Goal: Information Seeking & Learning: Learn about a topic

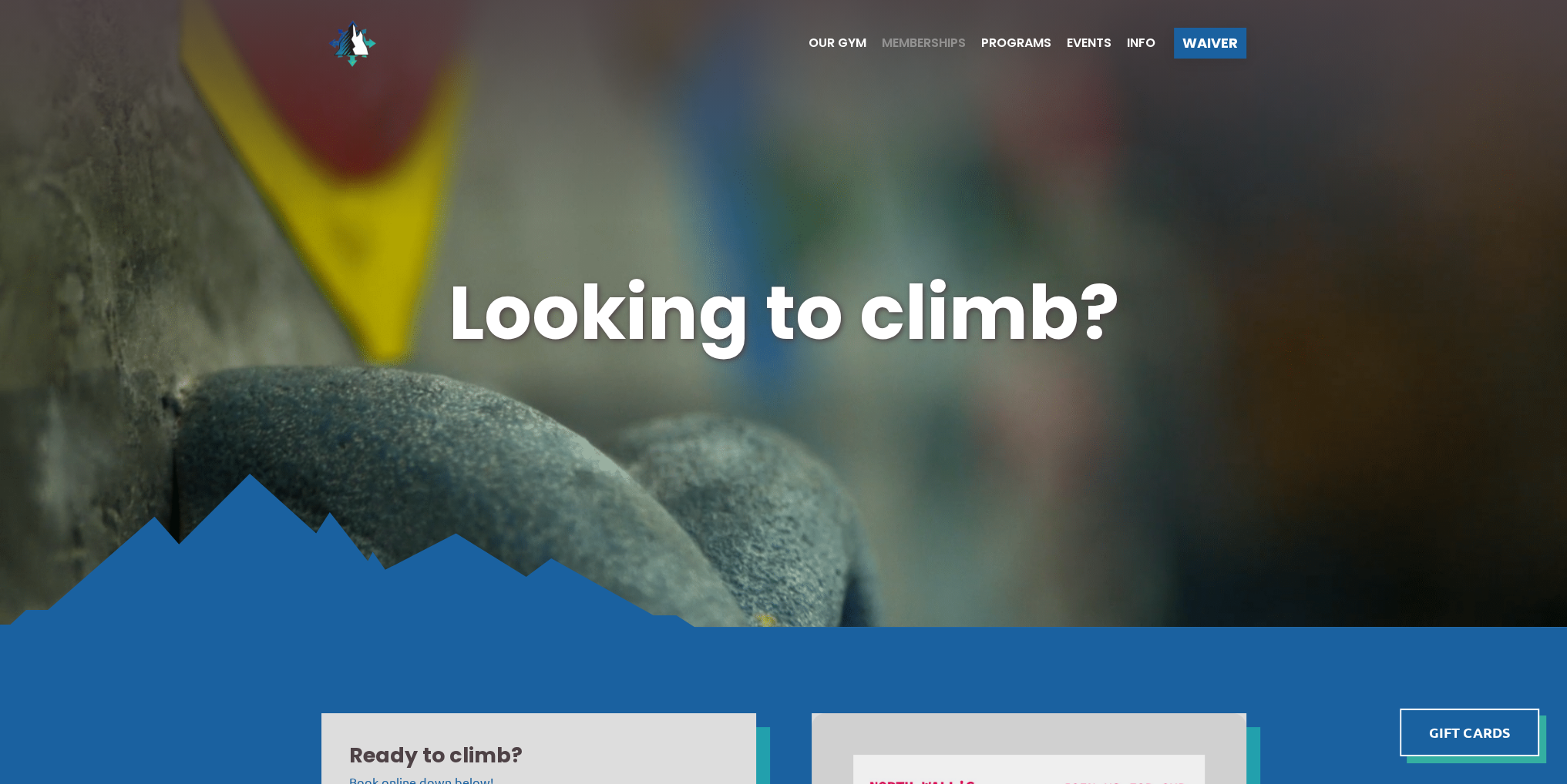
click at [924, 42] on span "Memberships" at bounding box center [923, 43] width 84 height 13
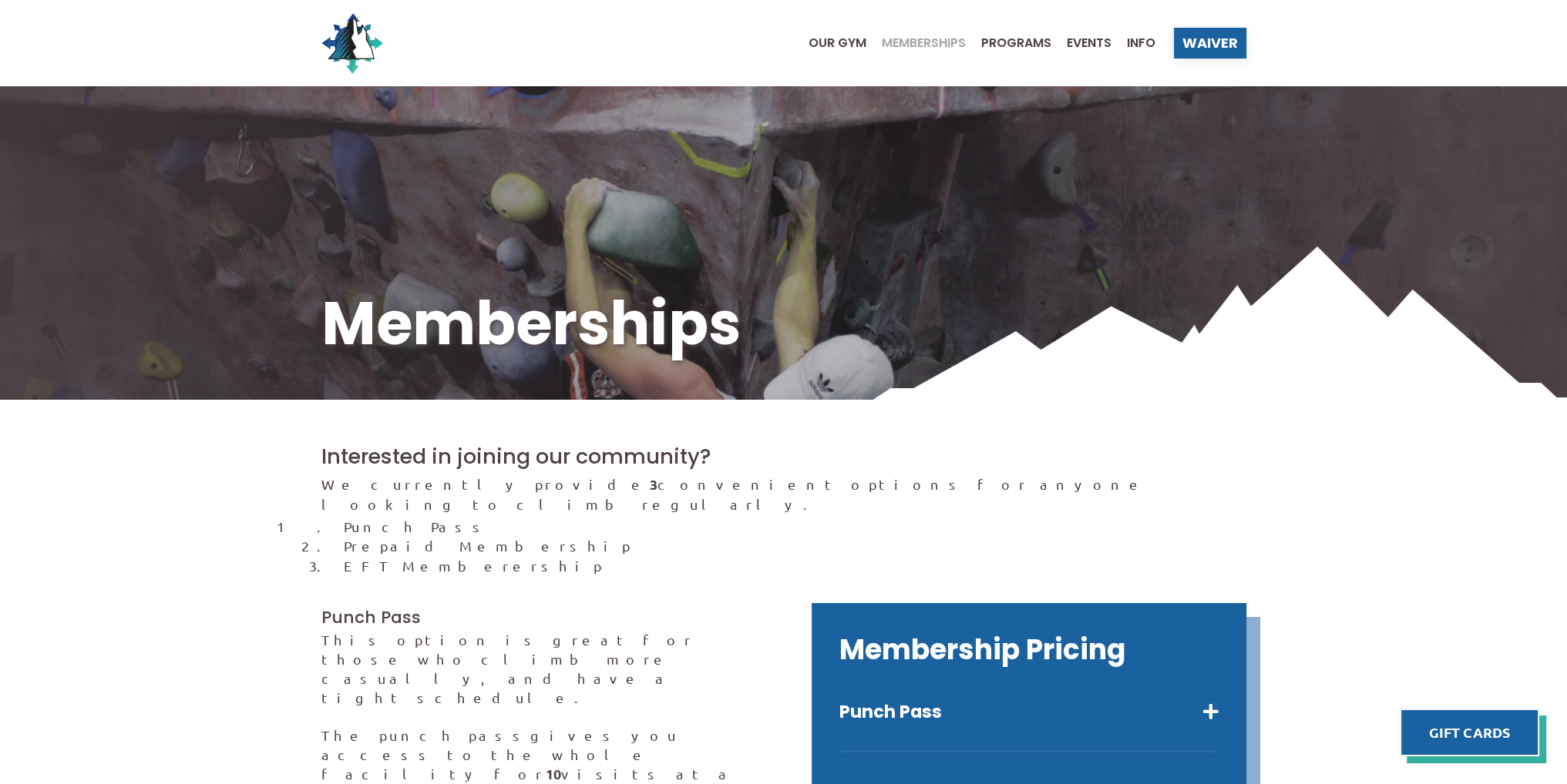
drag, startPoint x: 1565, startPoint y: 187, endPoint x: 1571, endPoint y: 266, distance: 79.2
click at [848, 47] on span "Our Gym" at bounding box center [837, 43] width 57 height 13
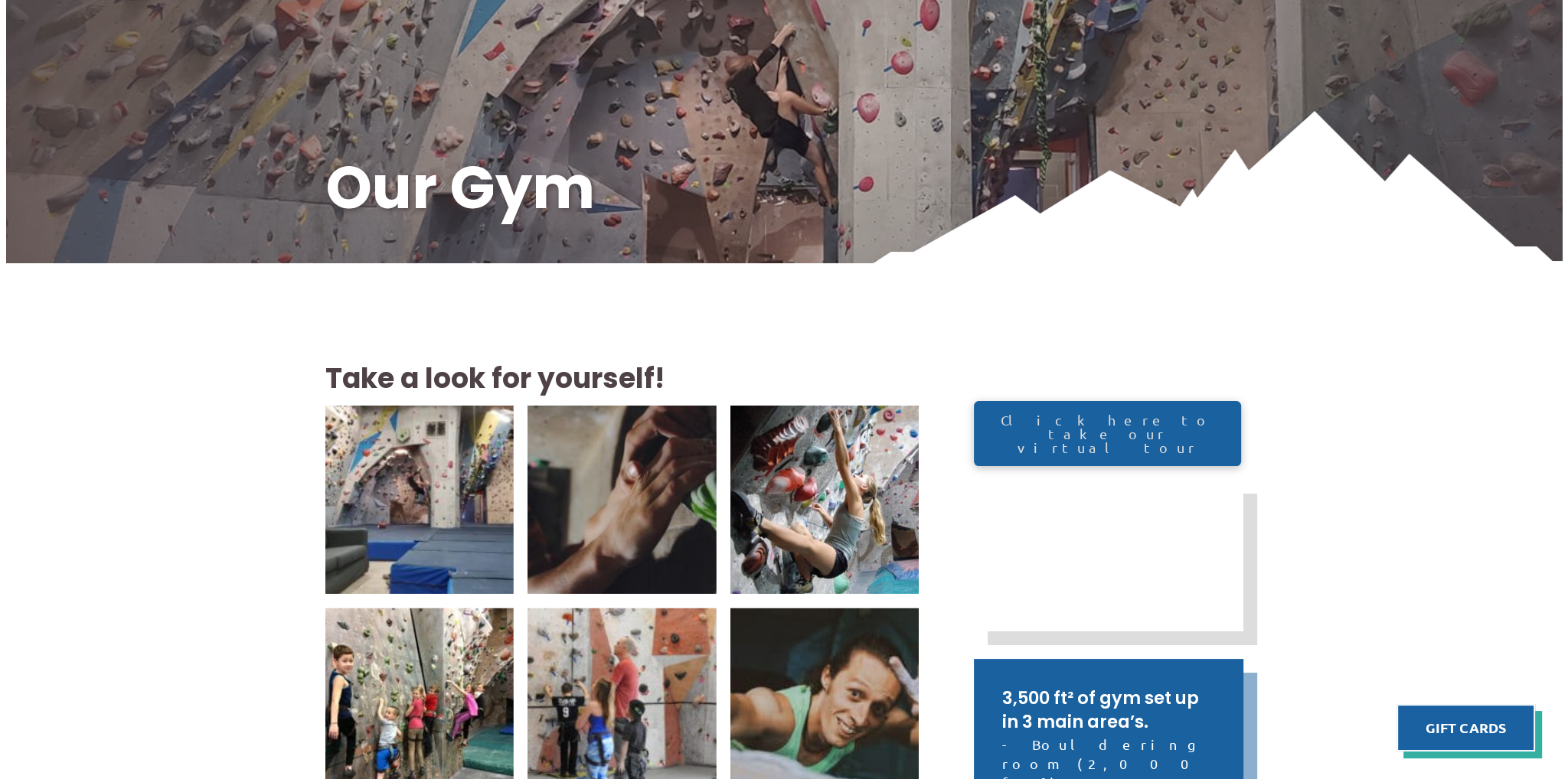
scroll to position [145, 0]
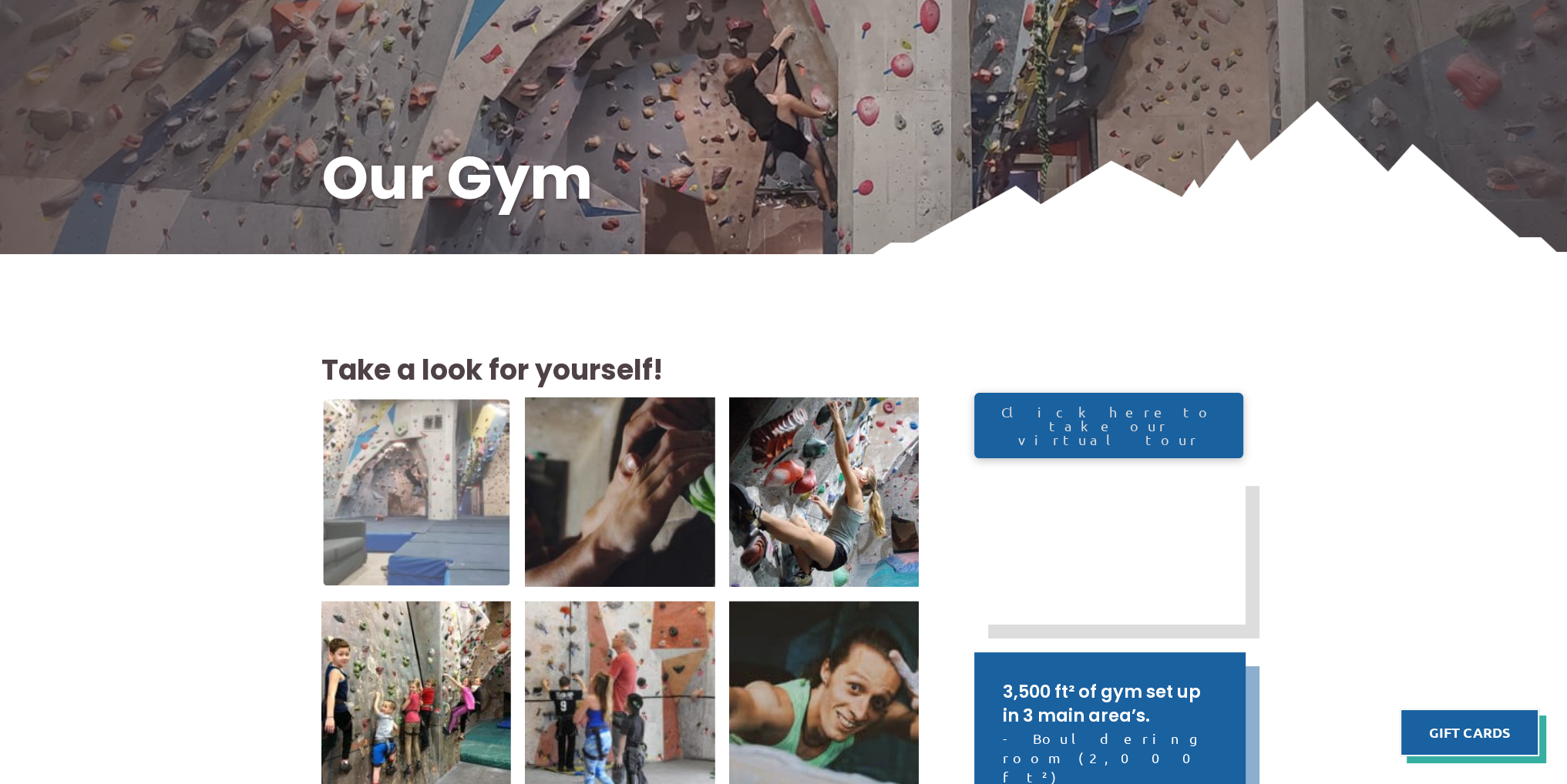
click at [332, 469] on img at bounding box center [416, 493] width 187 height 187
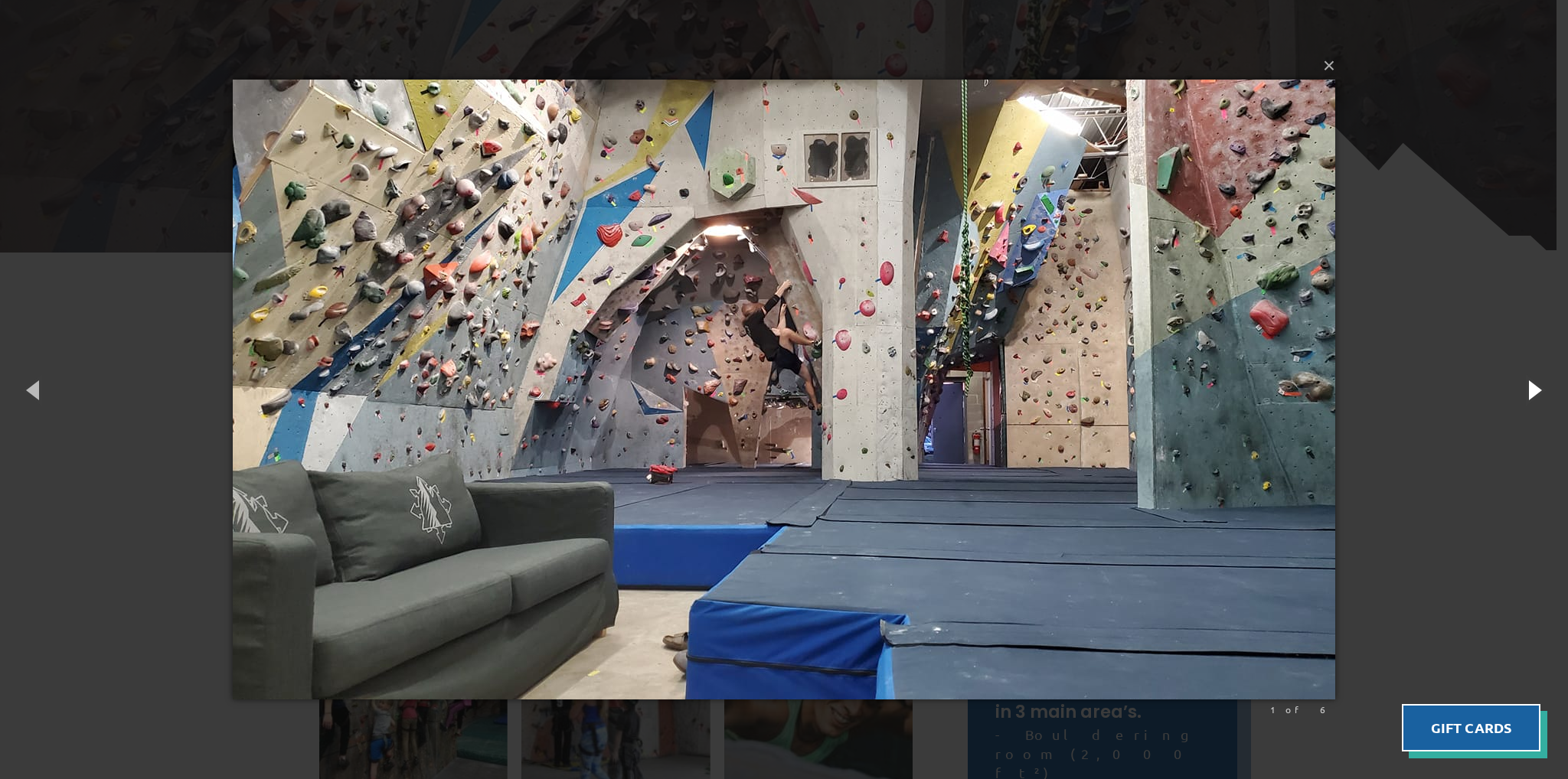
click at [1527, 403] on button "button" at bounding box center [1533, 389] width 69 height 84
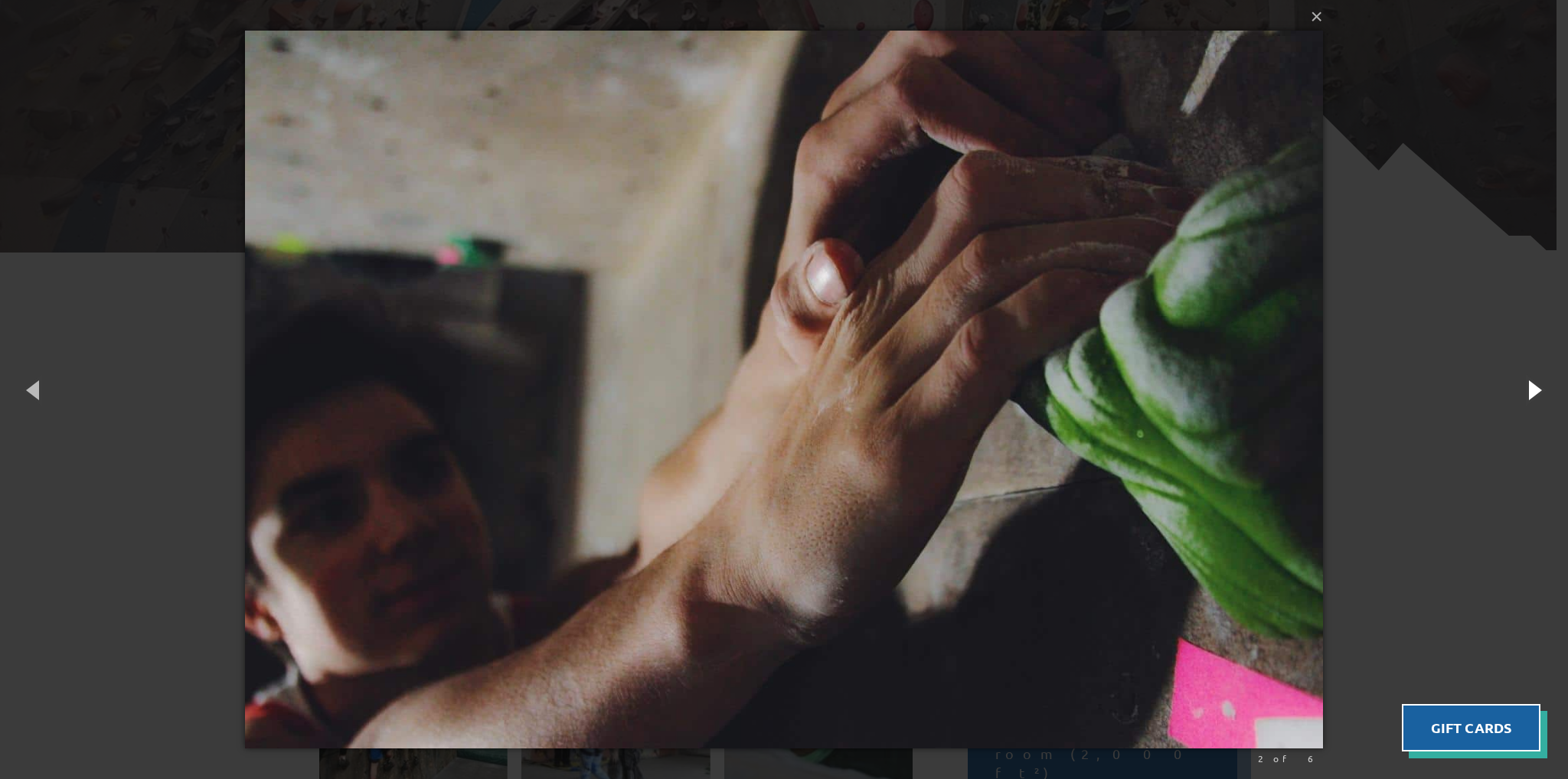
click at [1535, 394] on button "button" at bounding box center [1533, 389] width 69 height 84
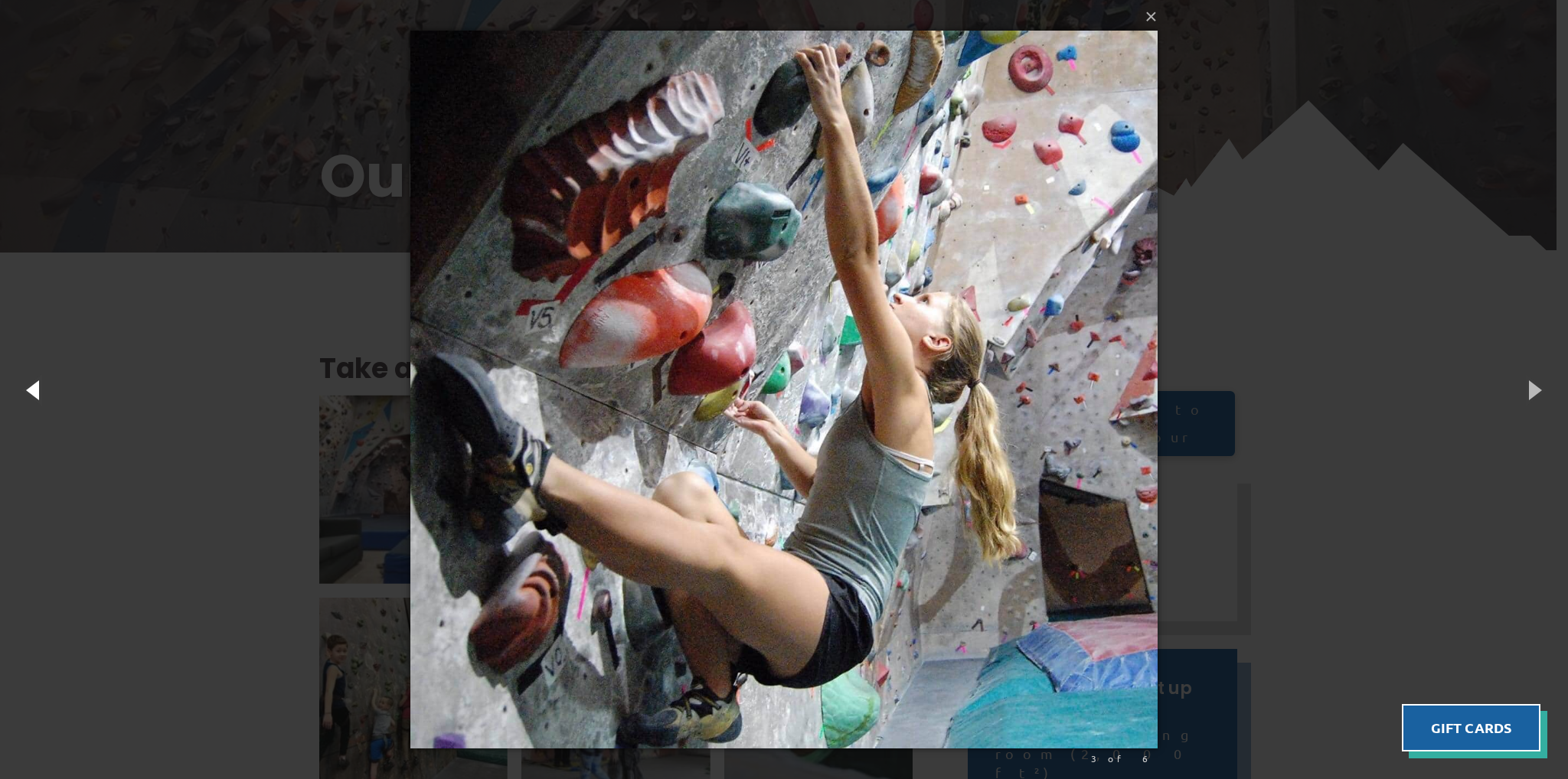
click at [36, 396] on button "button" at bounding box center [34, 389] width 69 height 84
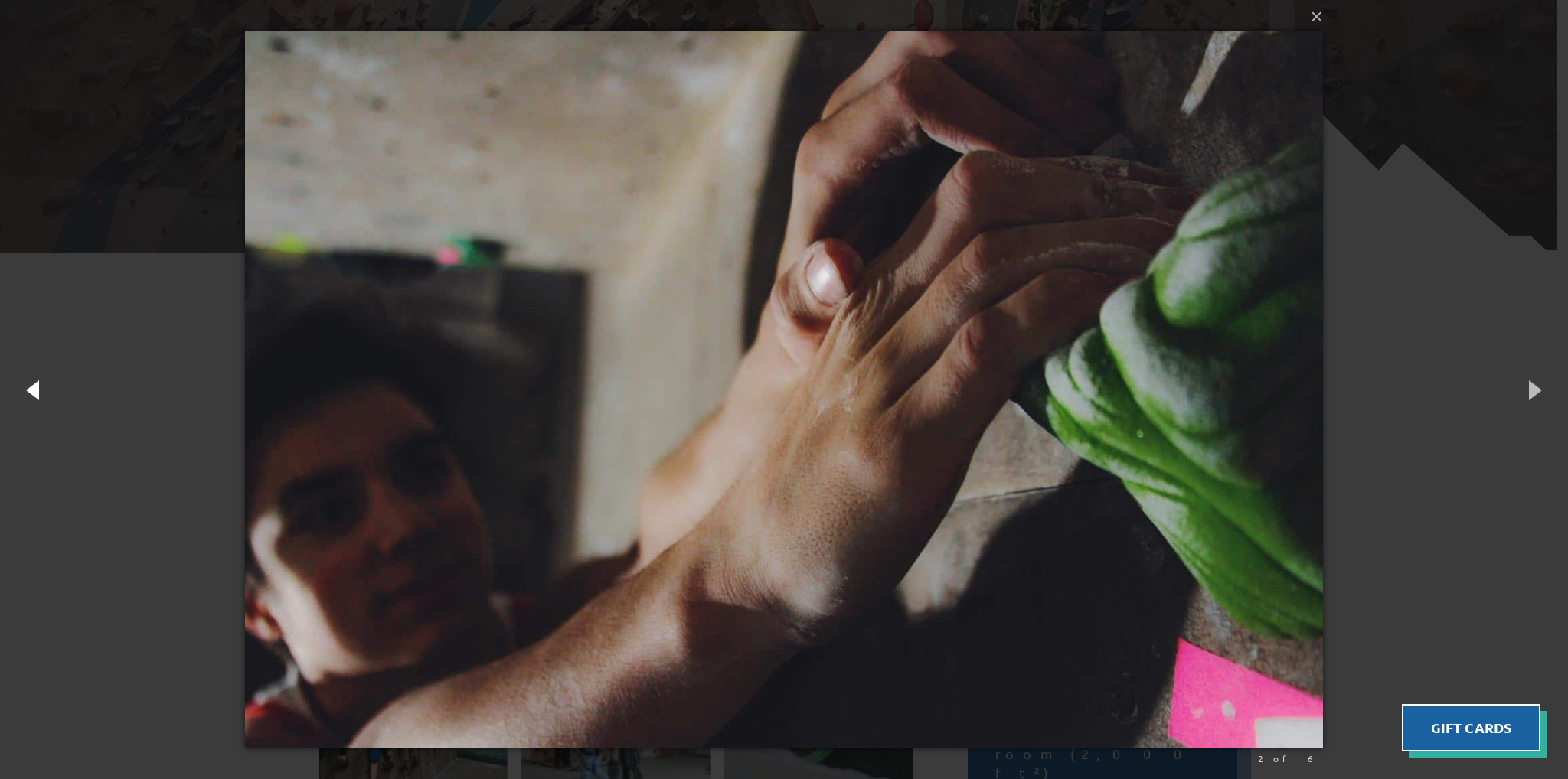
click at [39, 394] on button "button" at bounding box center [34, 389] width 69 height 84
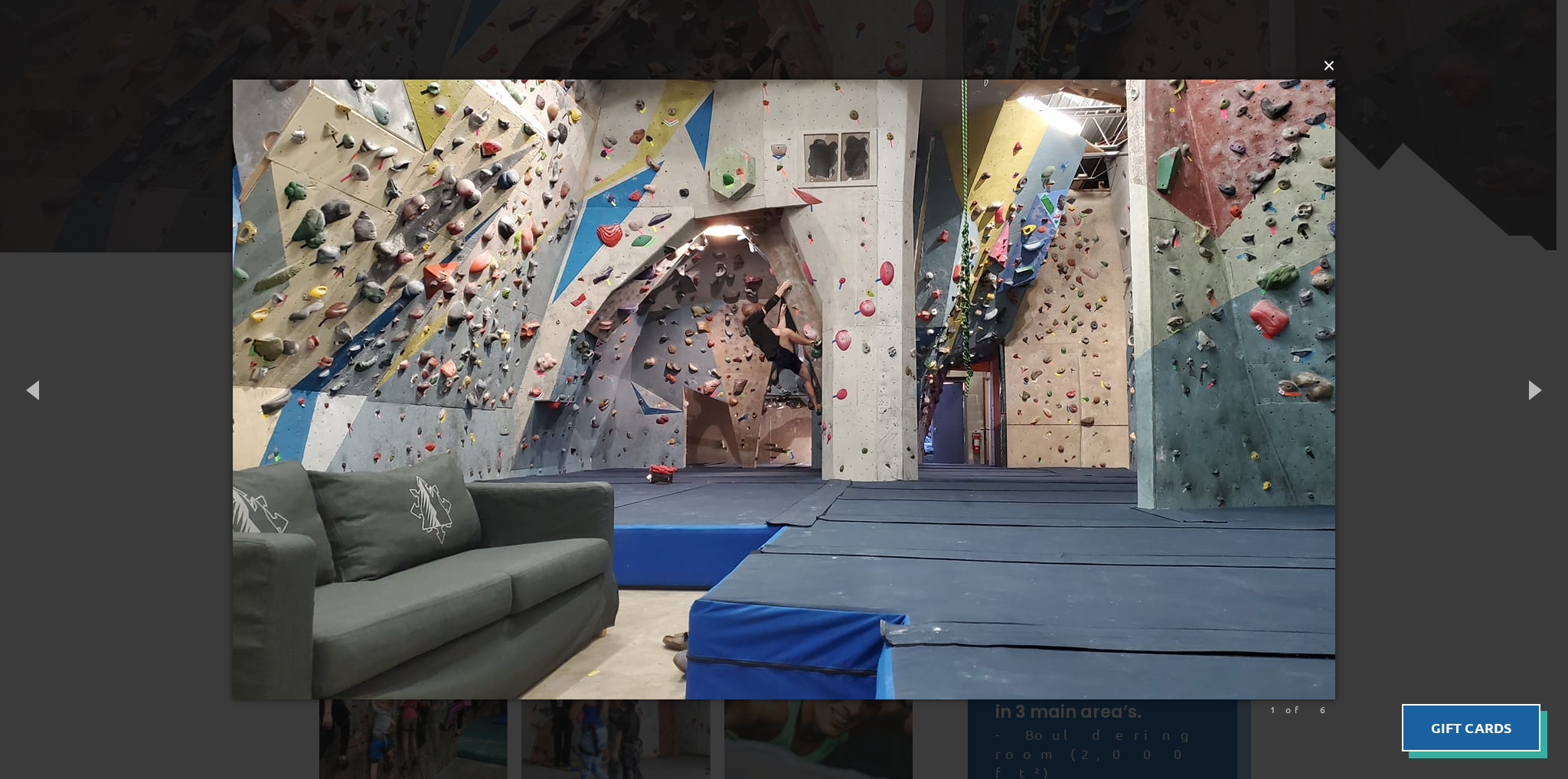
click at [1332, 70] on button "×" at bounding box center [789, 66] width 1103 height 34
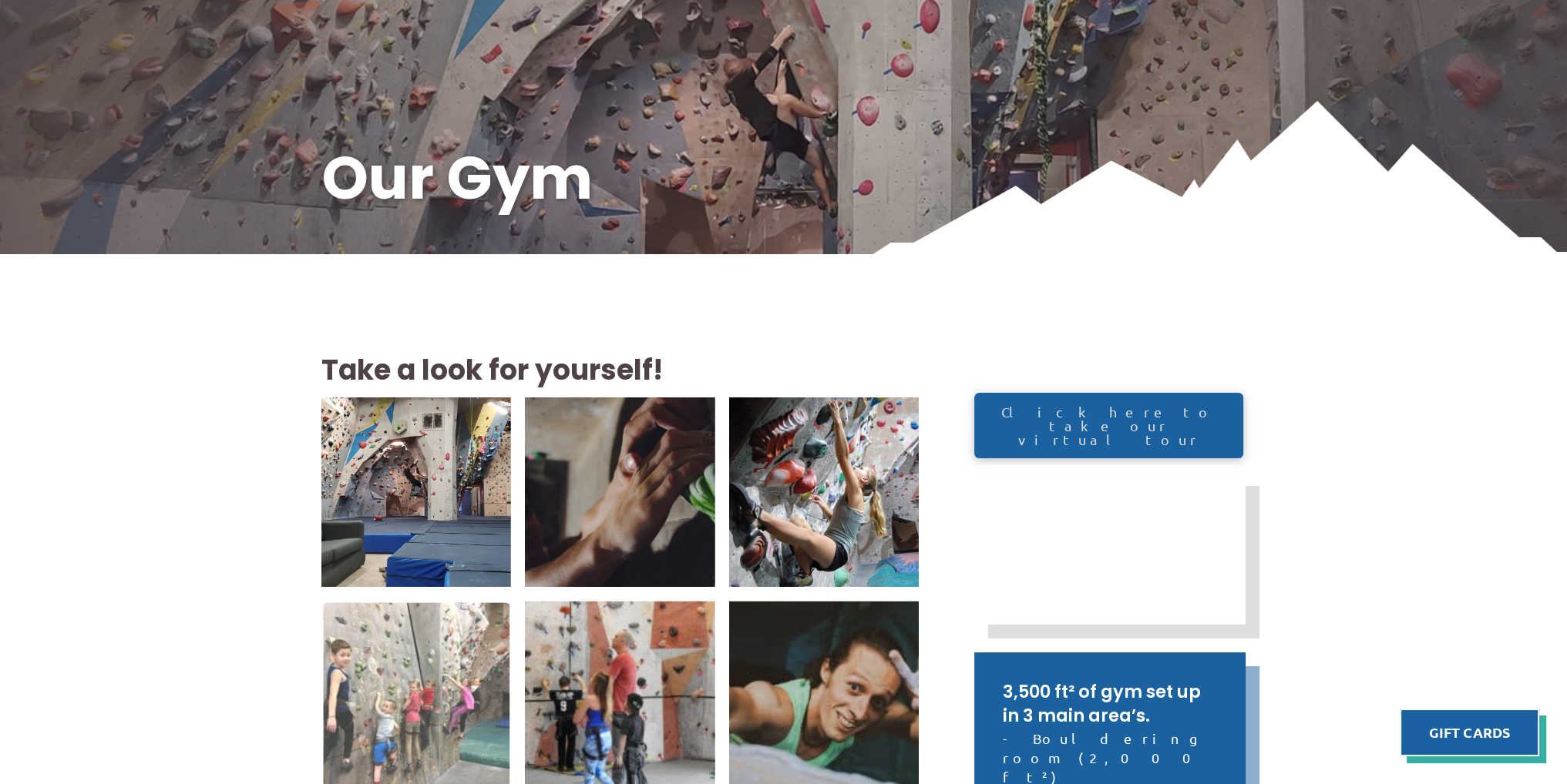
click at [445, 697] on img at bounding box center [416, 697] width 187 height 187
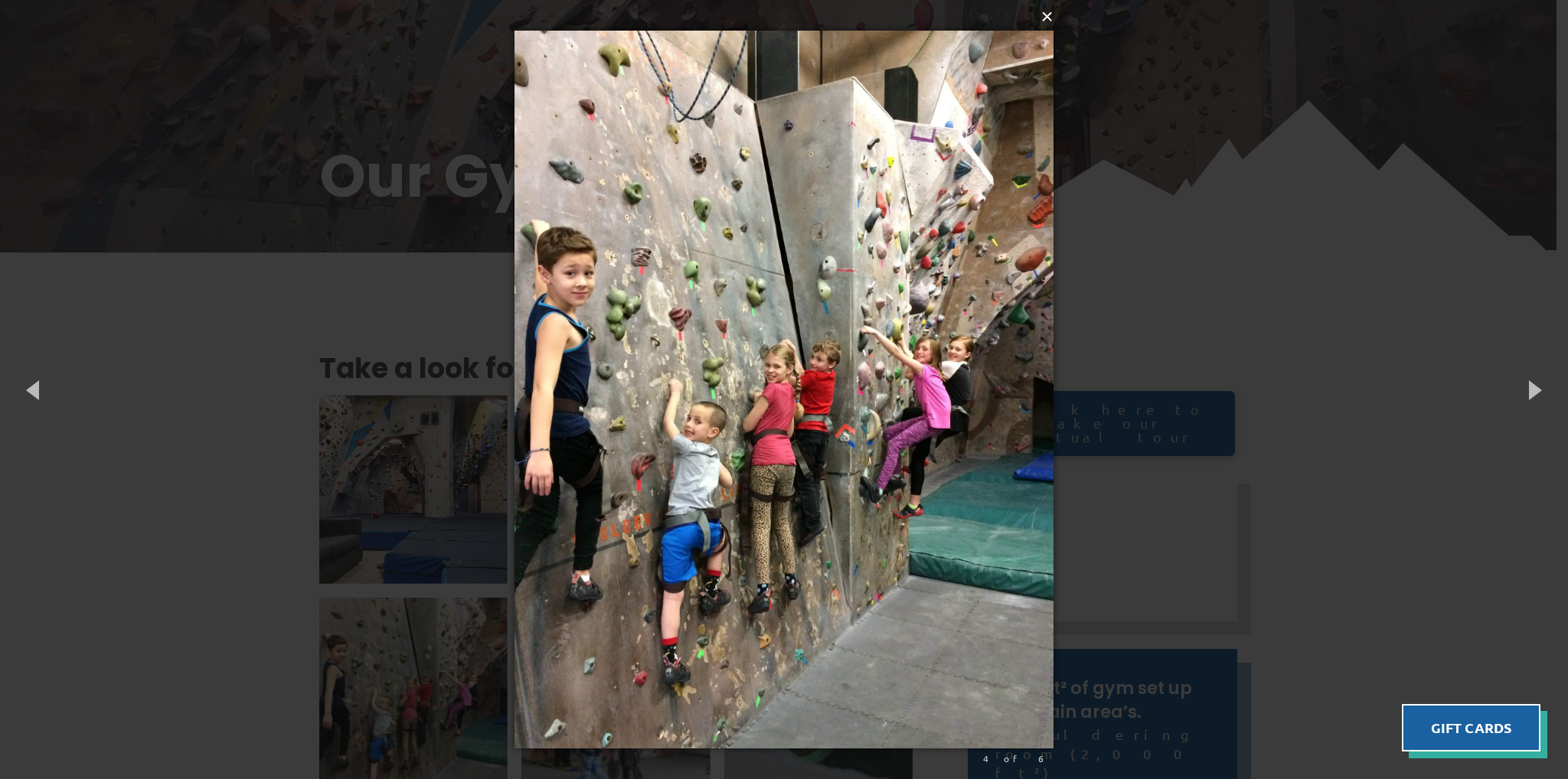
click at [1042, 20] on button "×" at bounding box center [789, 16] width 539 height 34
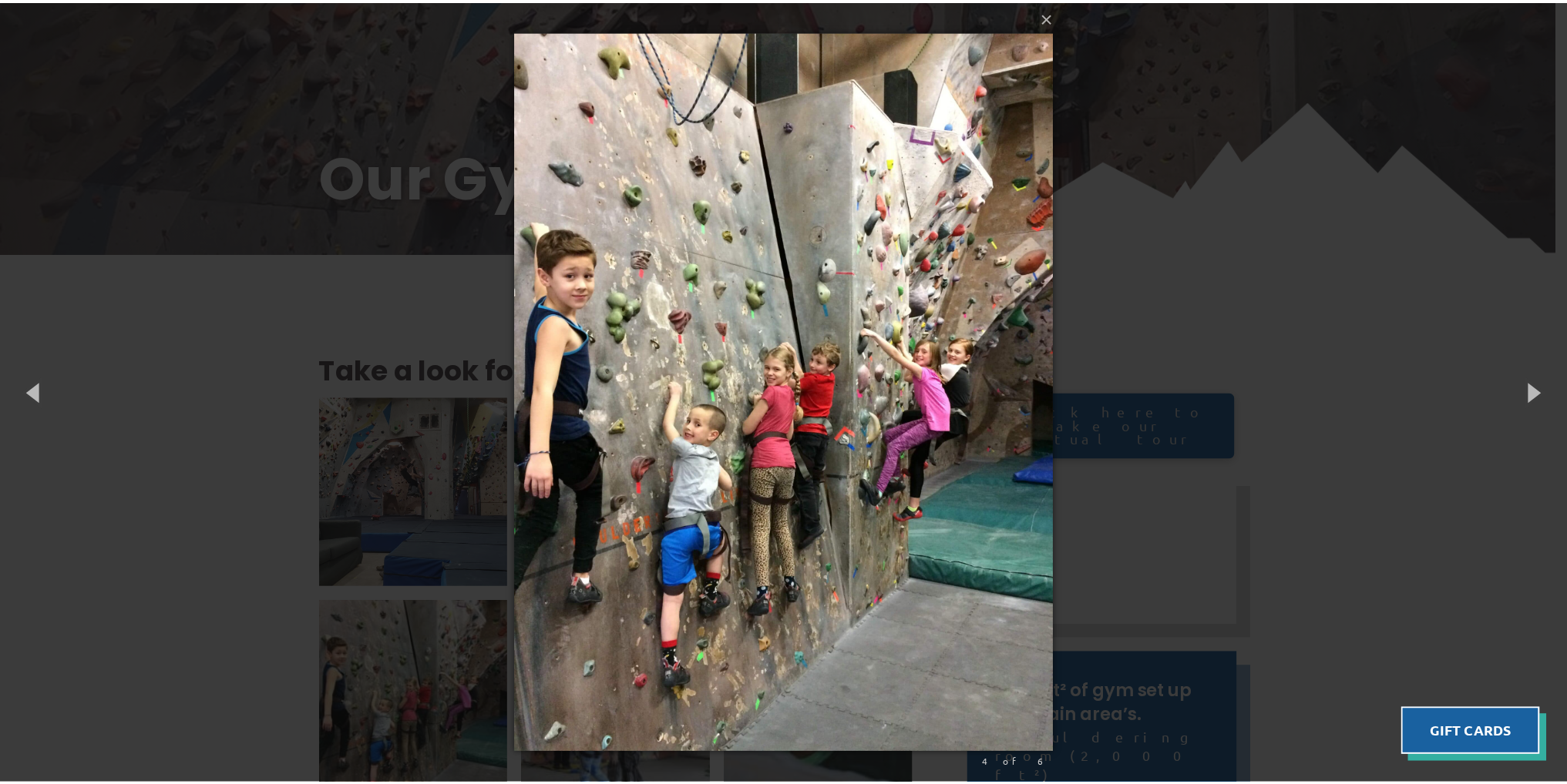
scroll to position [153, 0]
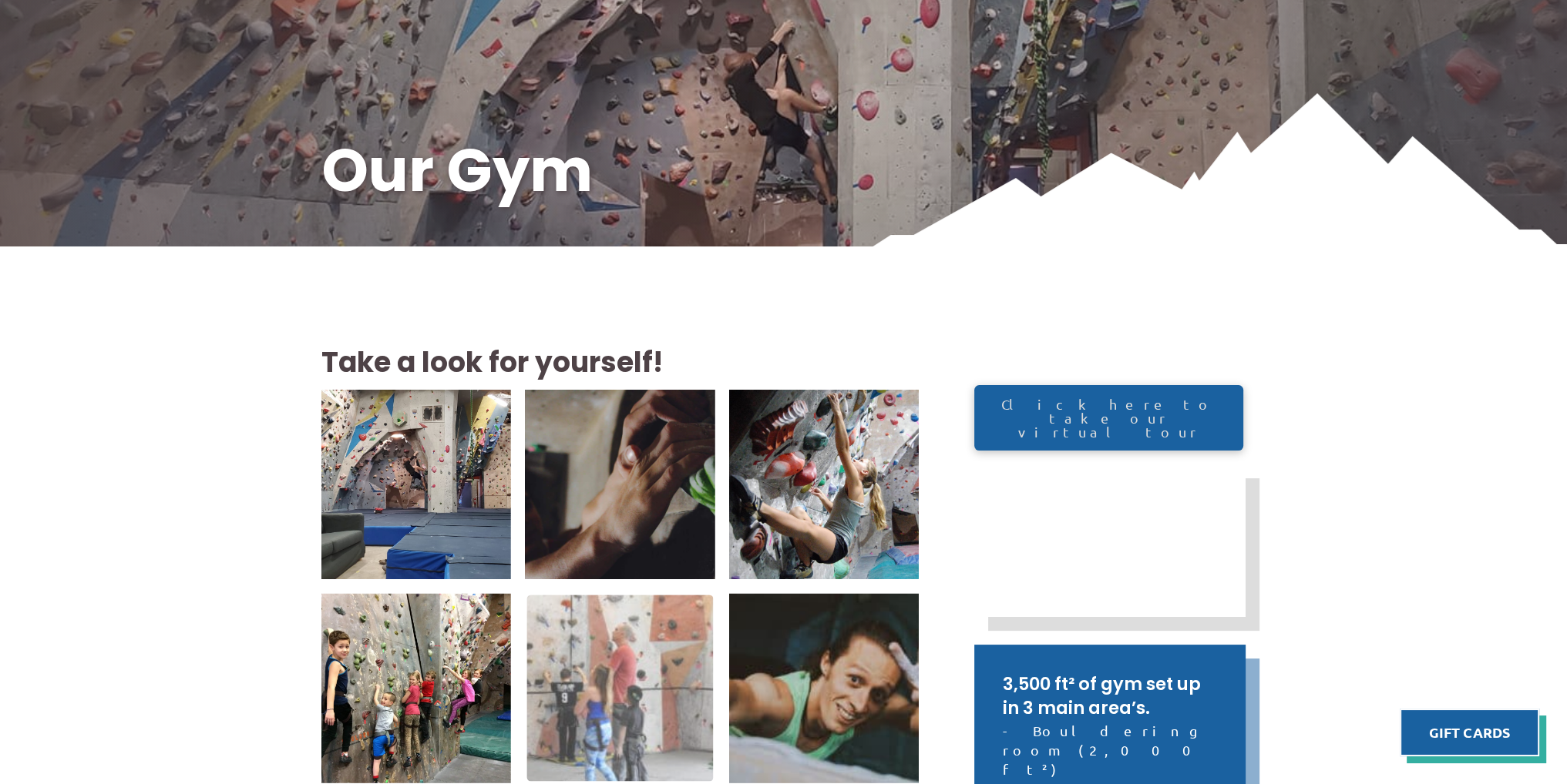
click at [660, 654] on img at bounding box center [620, 689] width 187 height 187
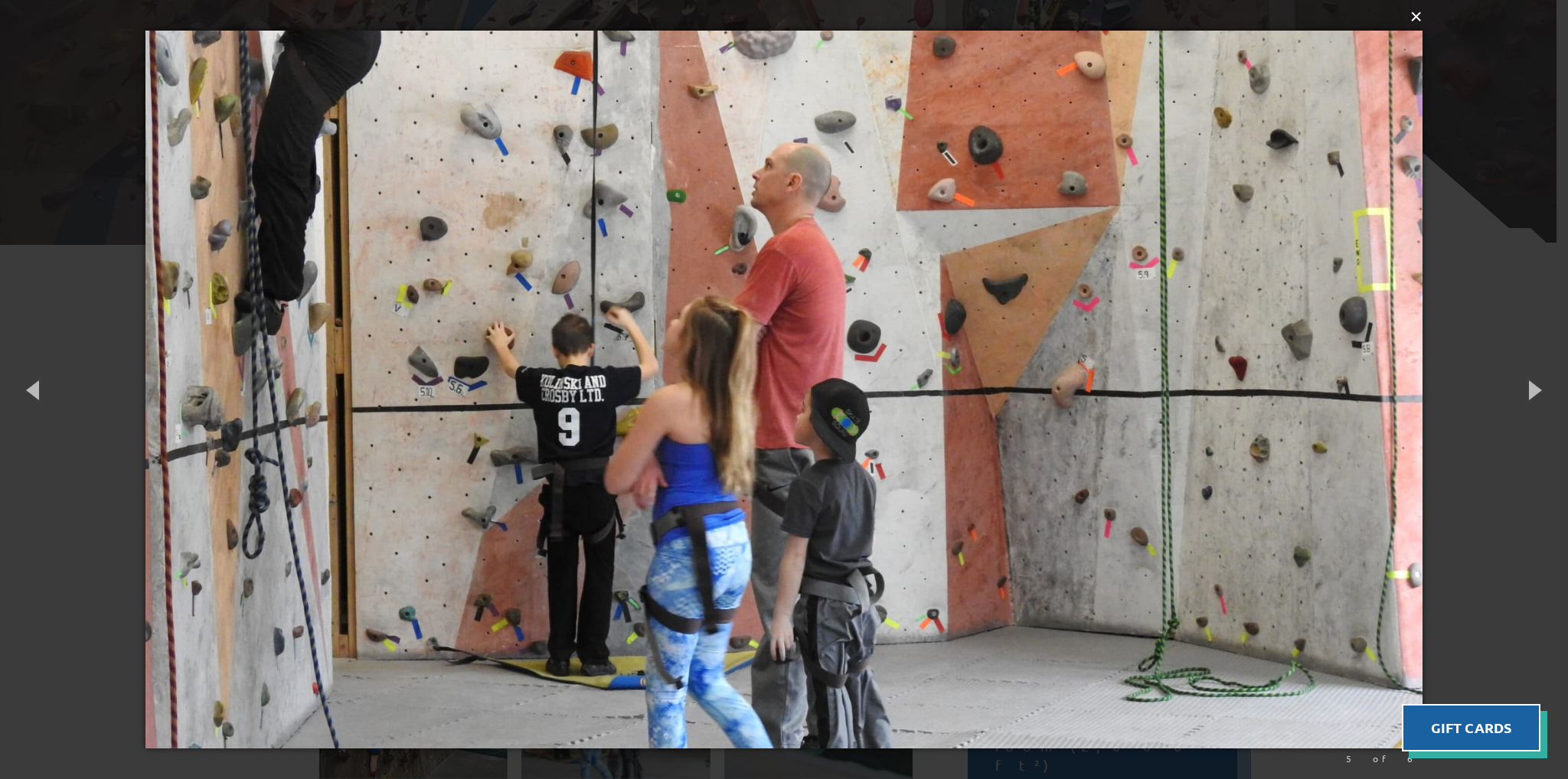
click at [1418, 20] on button "×" at bounding box center [788, 16] width 1277 height 34
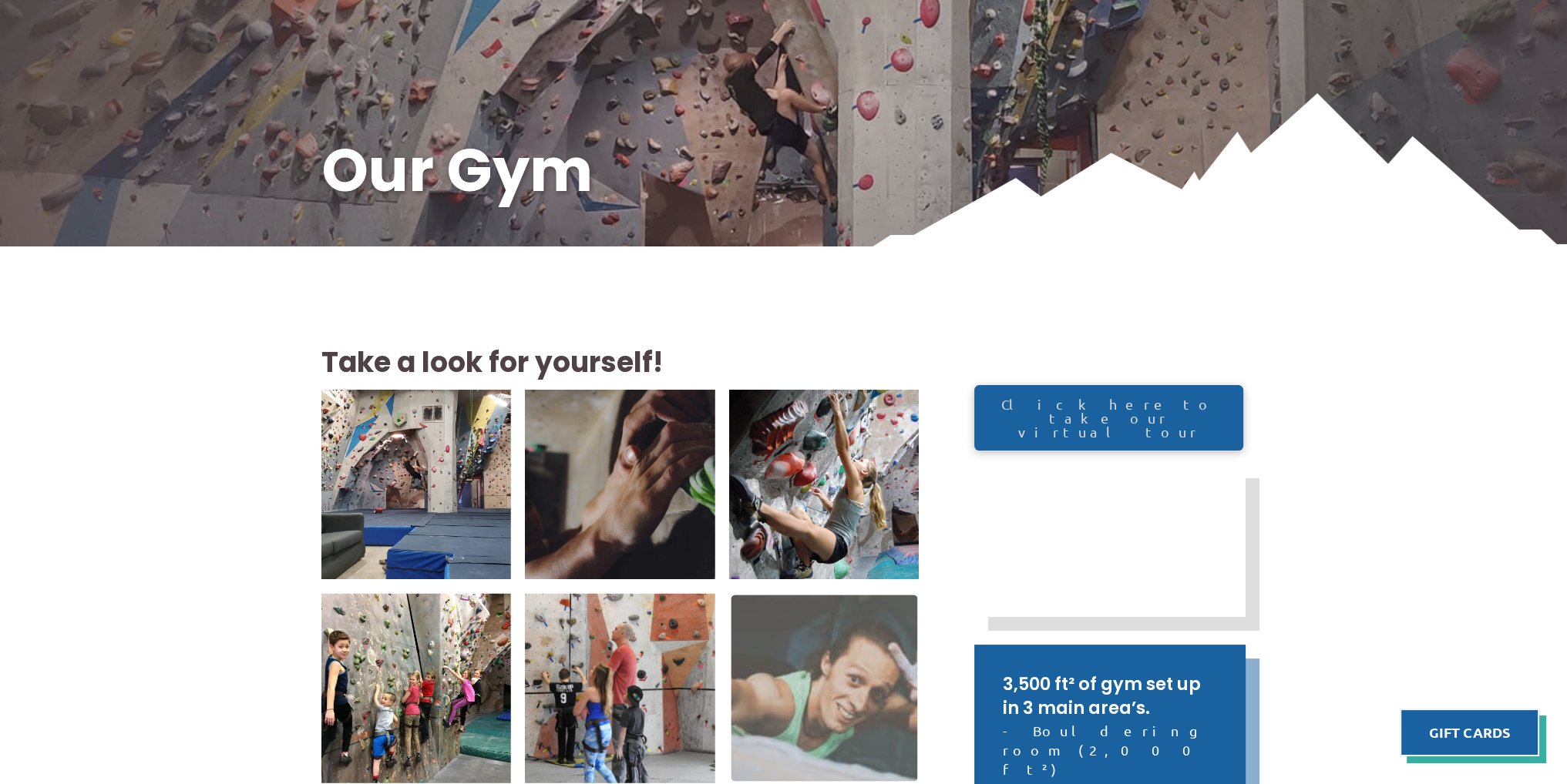
click at [845, 714] on img at bounding box center [824, 689] width 187 height 187
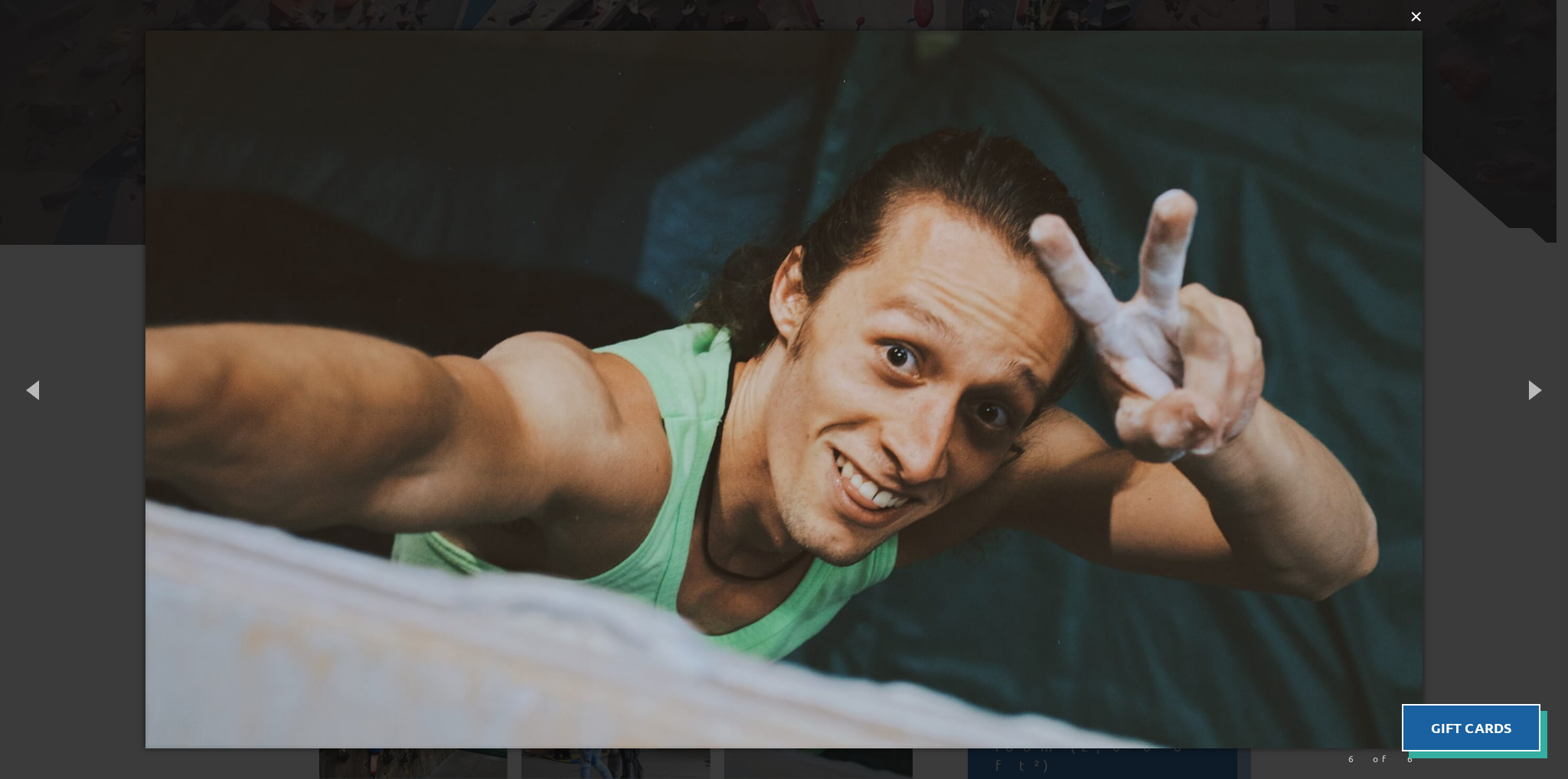
click at [1414, 30] on button "×" at bounding box center [788, 16] width 1277 height 34
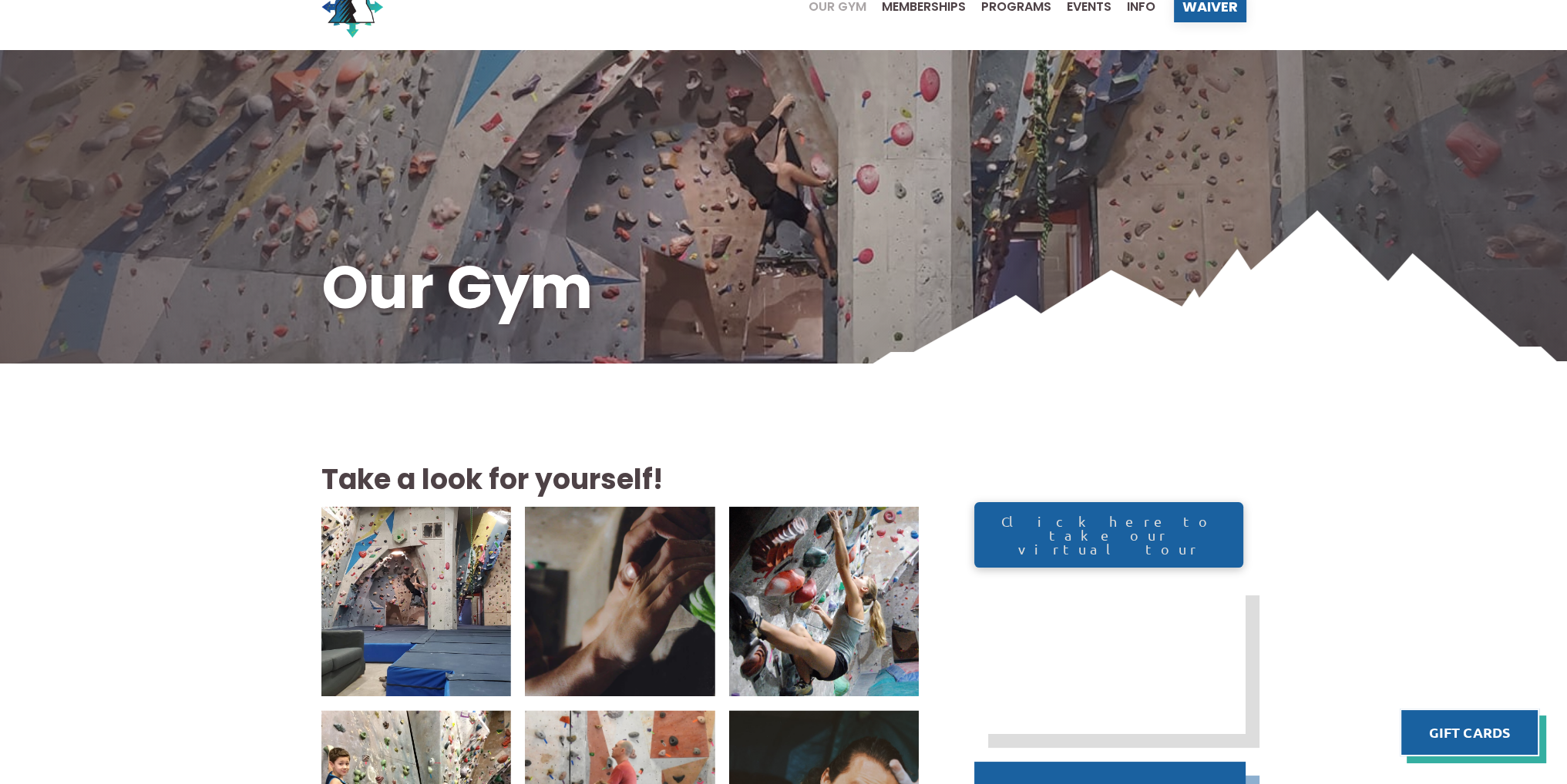
scroll to position [0, 0]
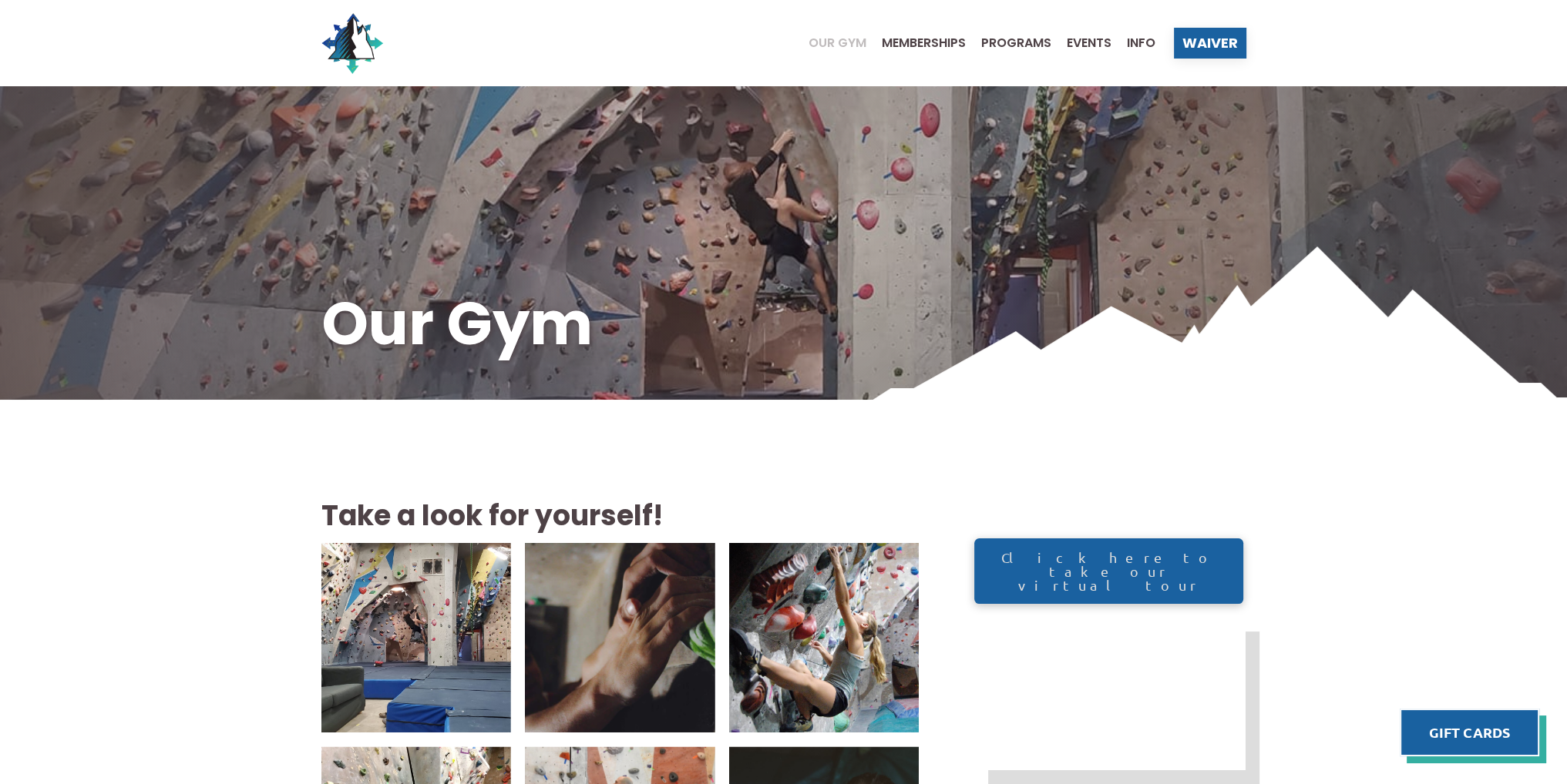
click at [829, 41] on span "Our Gym" at bounding box center [837, 43] width 57 height 13
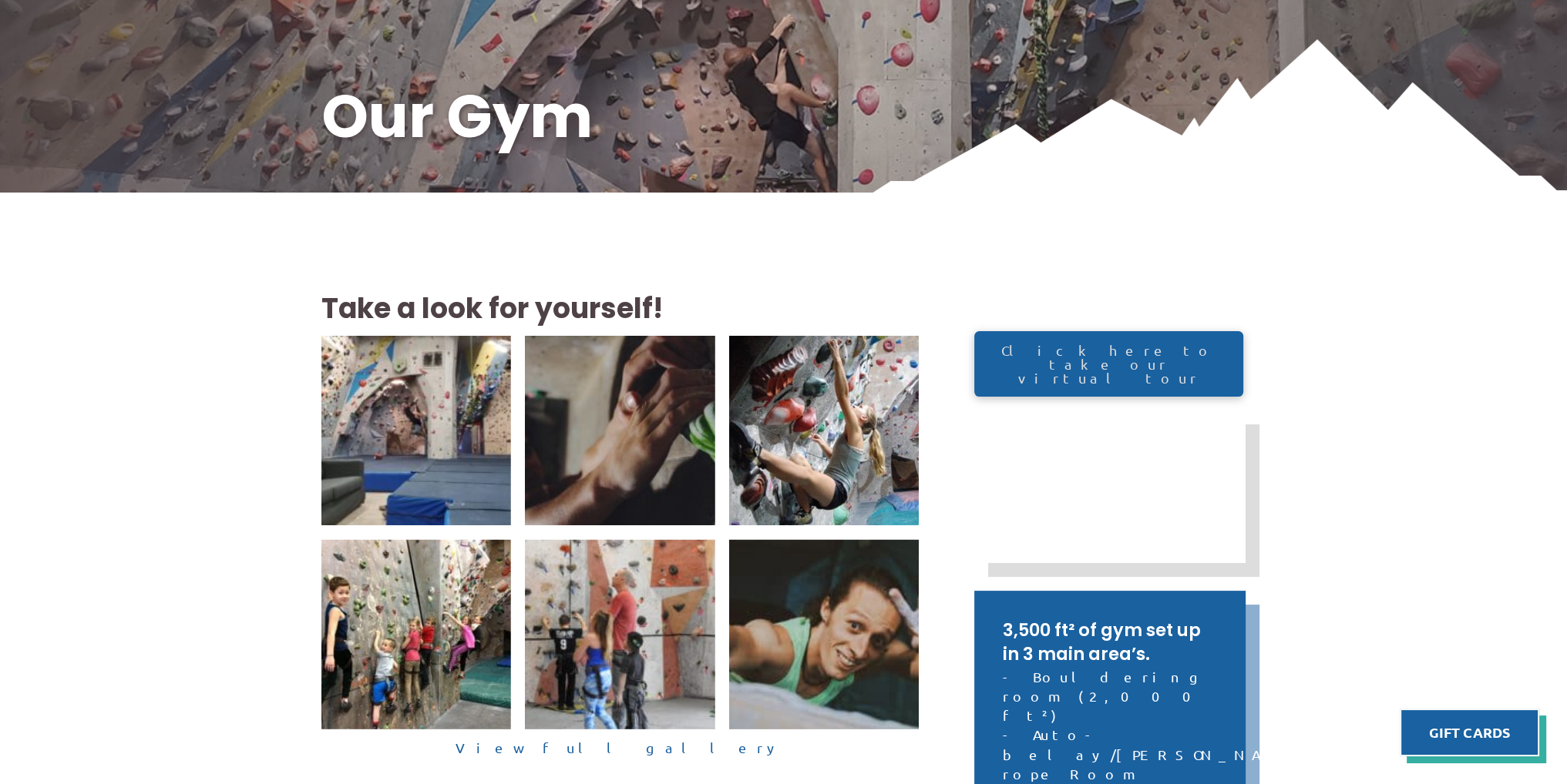
scroll to position [325, 0]
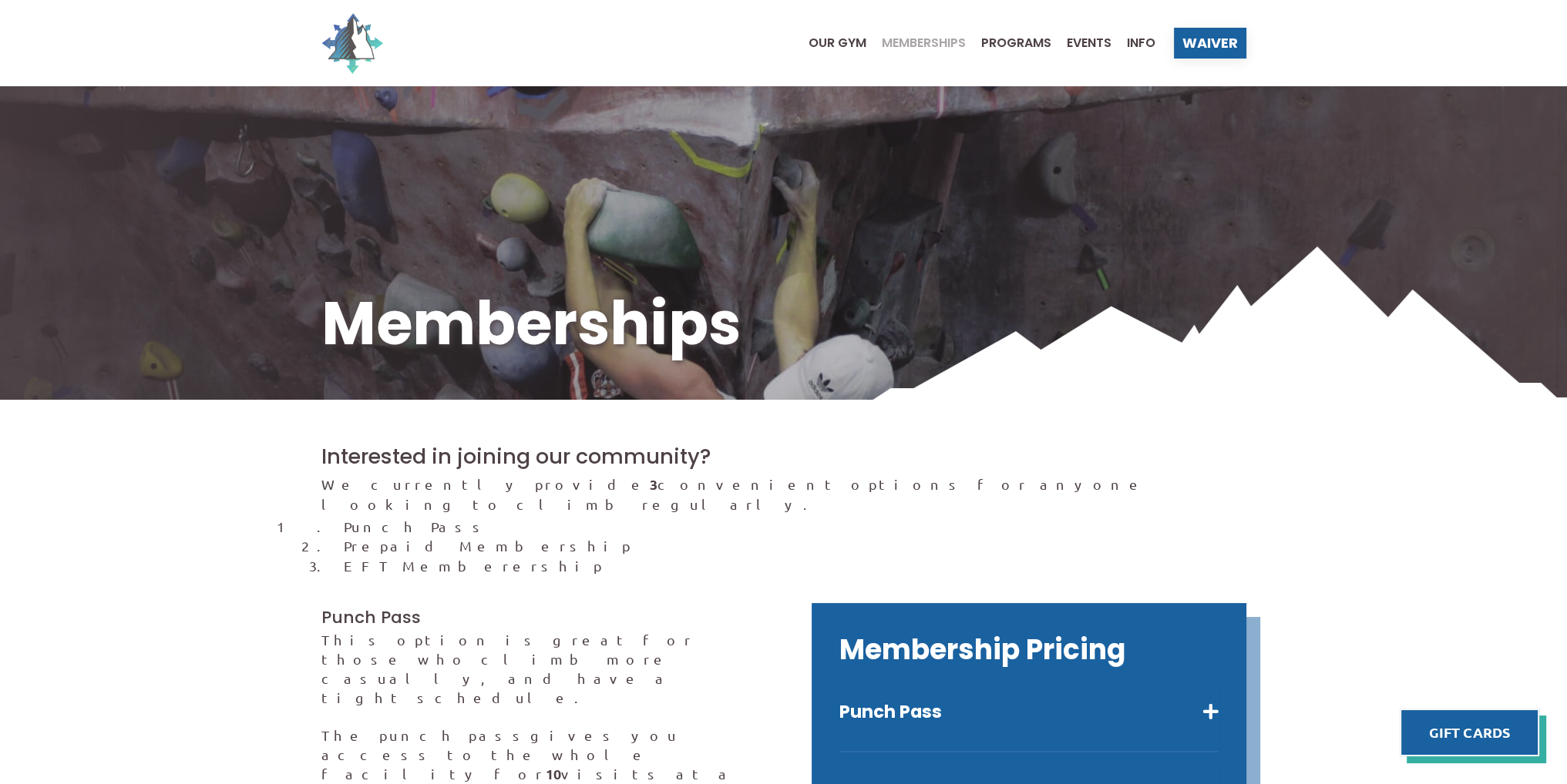
click at [364, 51] on img at bounding box center [352, 43] width 61 height 61
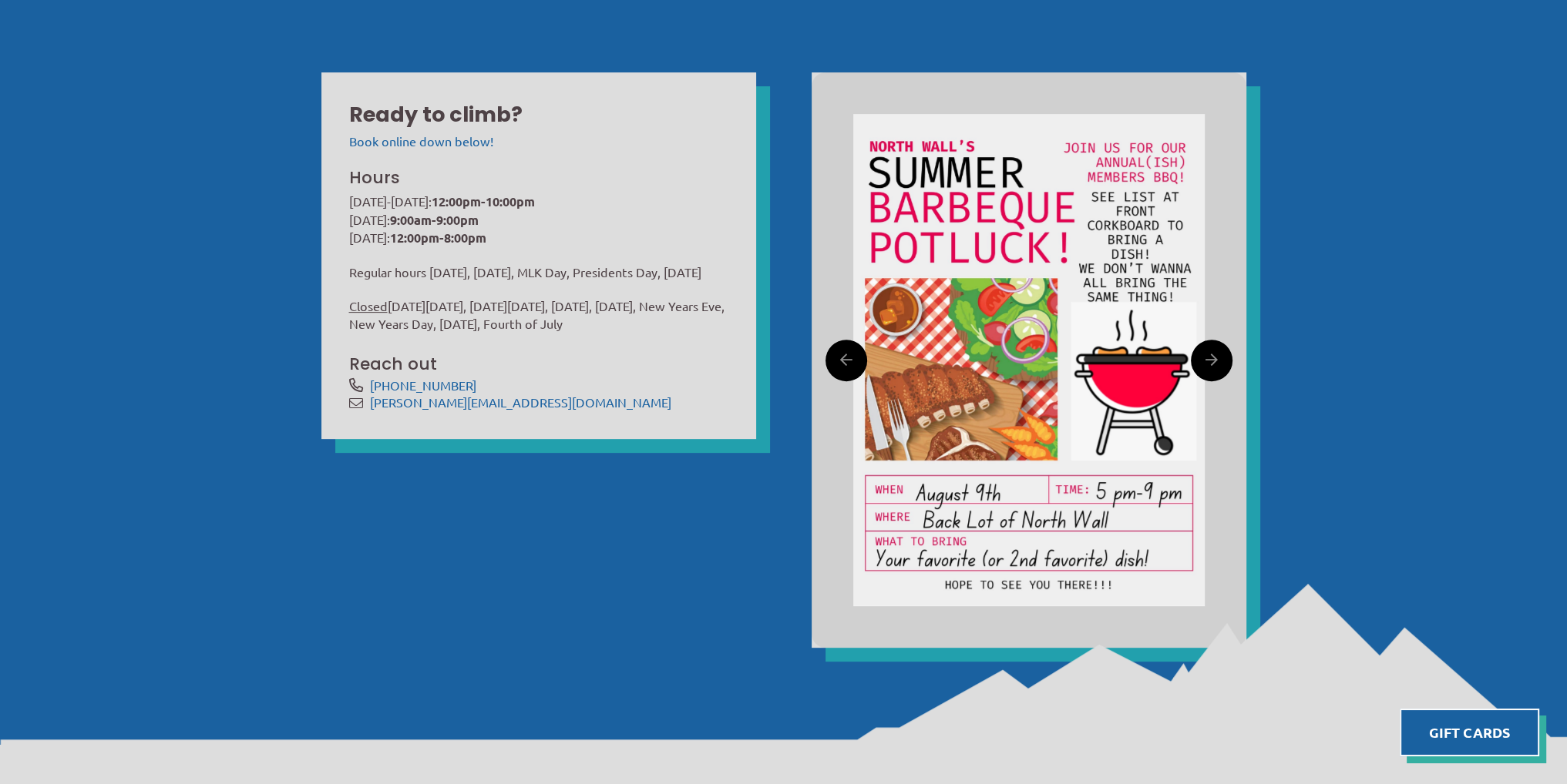
scroll to position [586, 0]
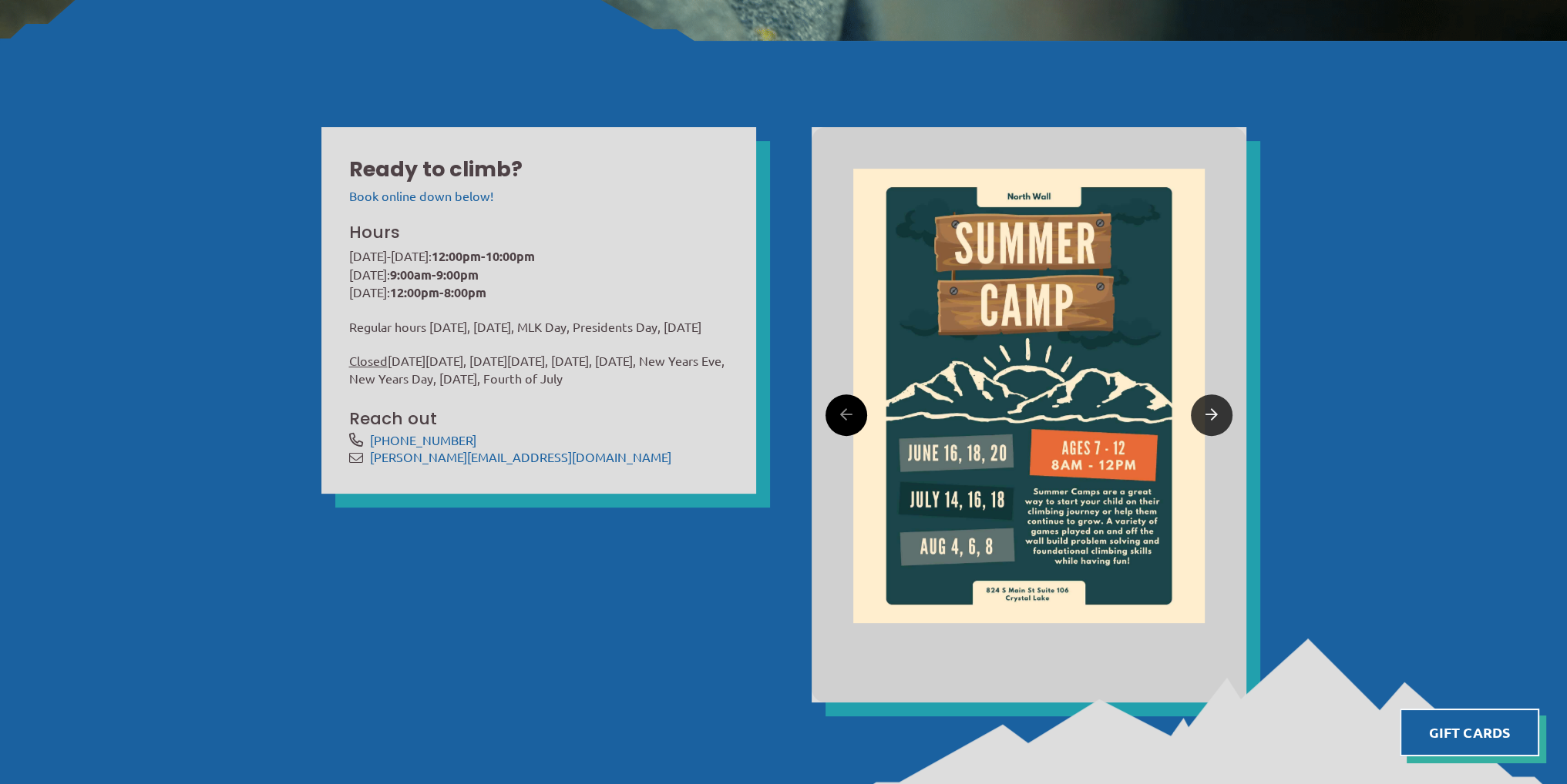
click at [1222, 421] on link at bounding box center [1211, 415] width 42 height 42
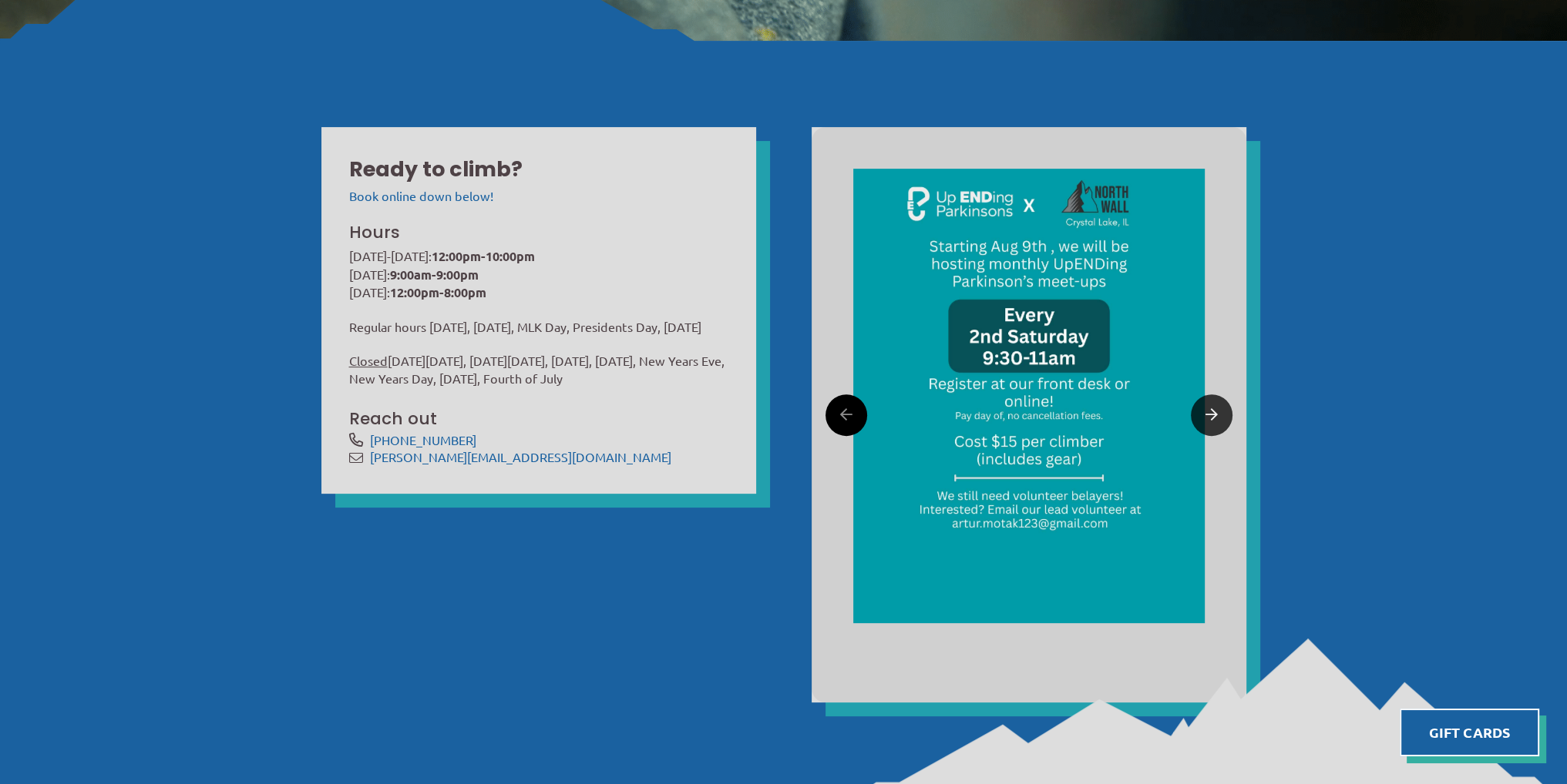
click at [1222, 421] on link at bounding box center [1211, 415] width 42 height 42
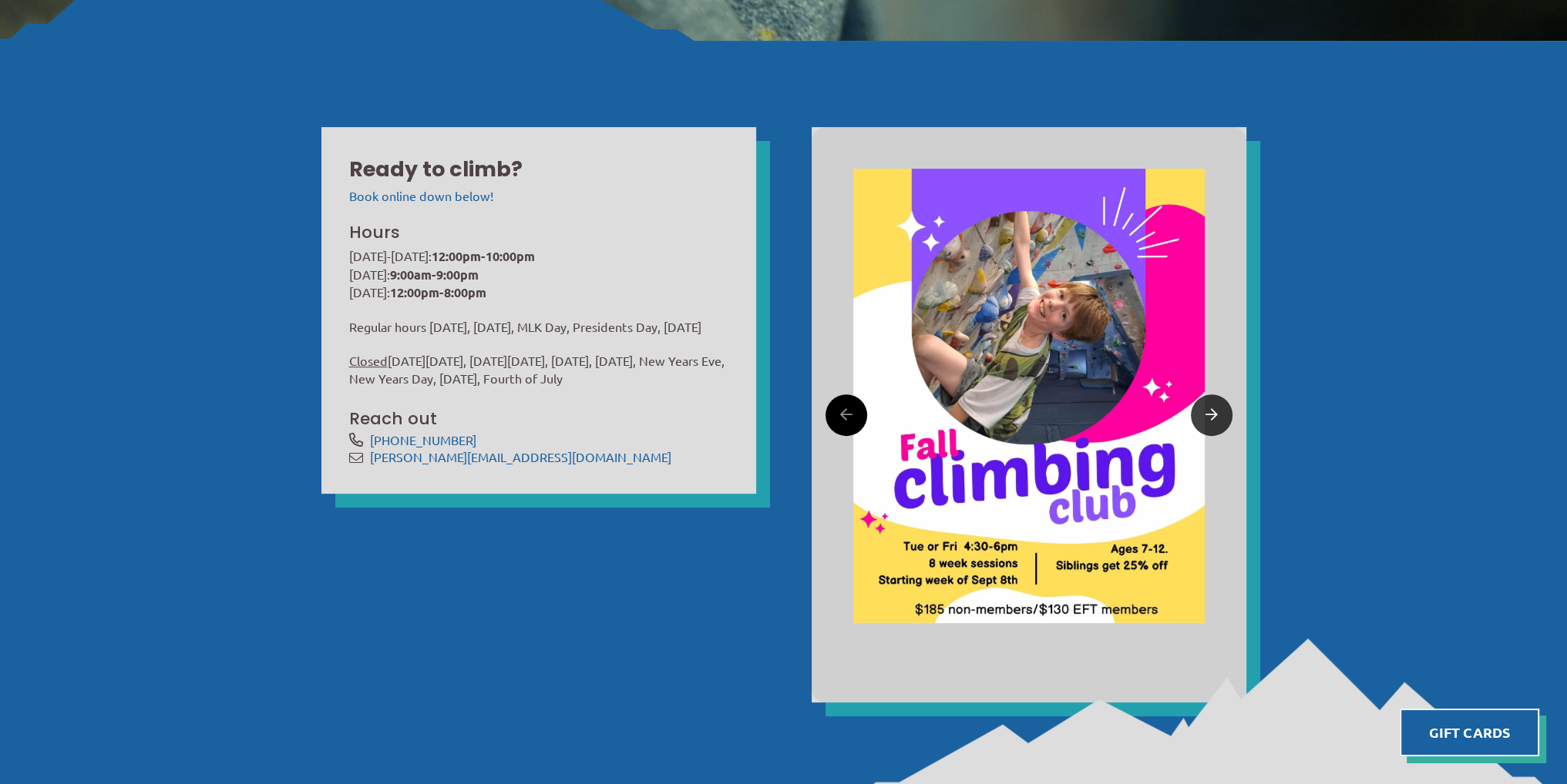
click at [1222, 421] on link at bounding box center [1211, 415] width 42 height 42
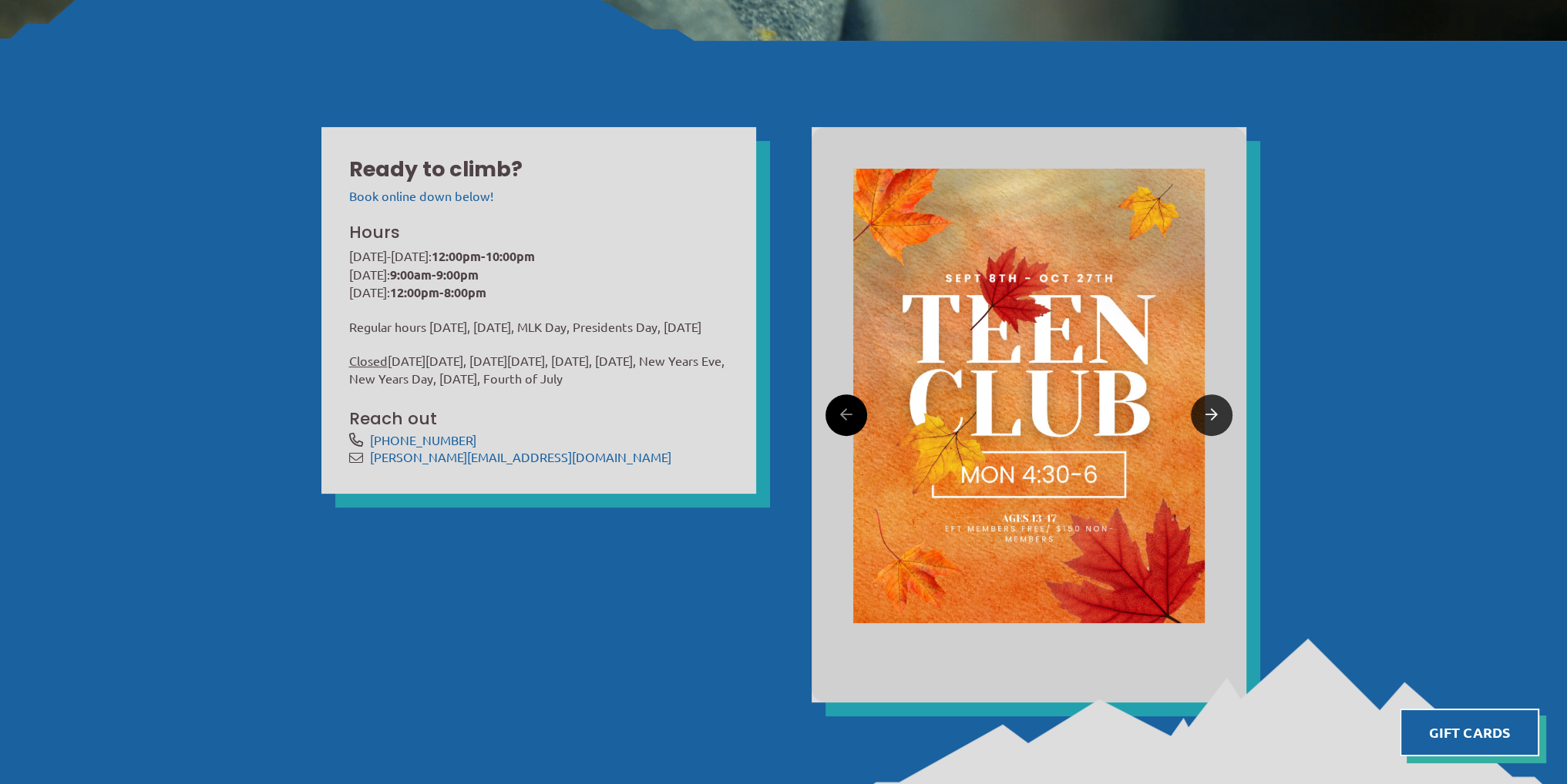
click at [1222, 421] on link at bounding box center [1211, 415] width 42 height 42
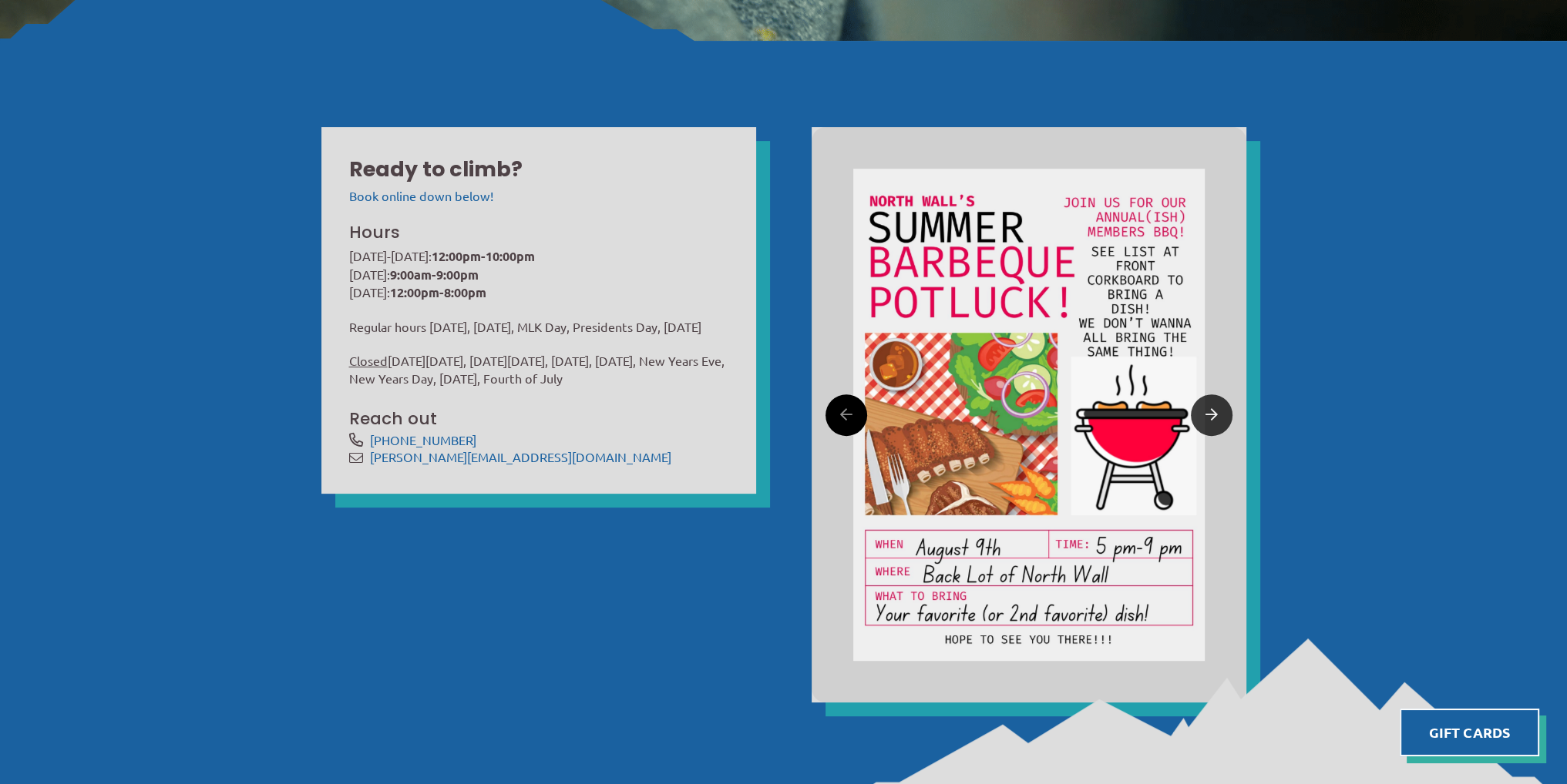
click at [1222, 421] on link at bounding box center [1211, 415] width 42 height 42
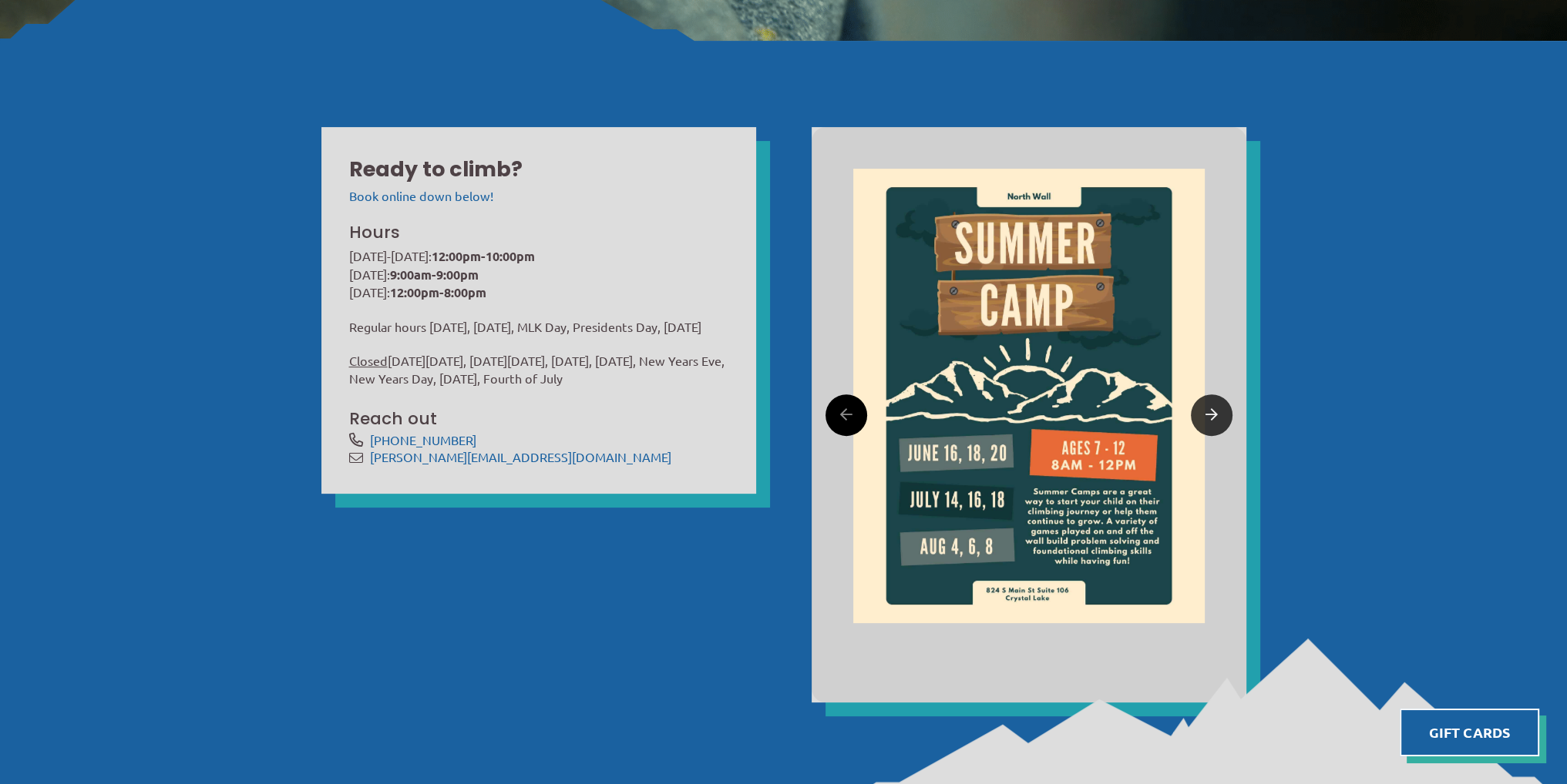
click at [1222, 421] on link at bounding box center [1211, 415] width 42 height 42
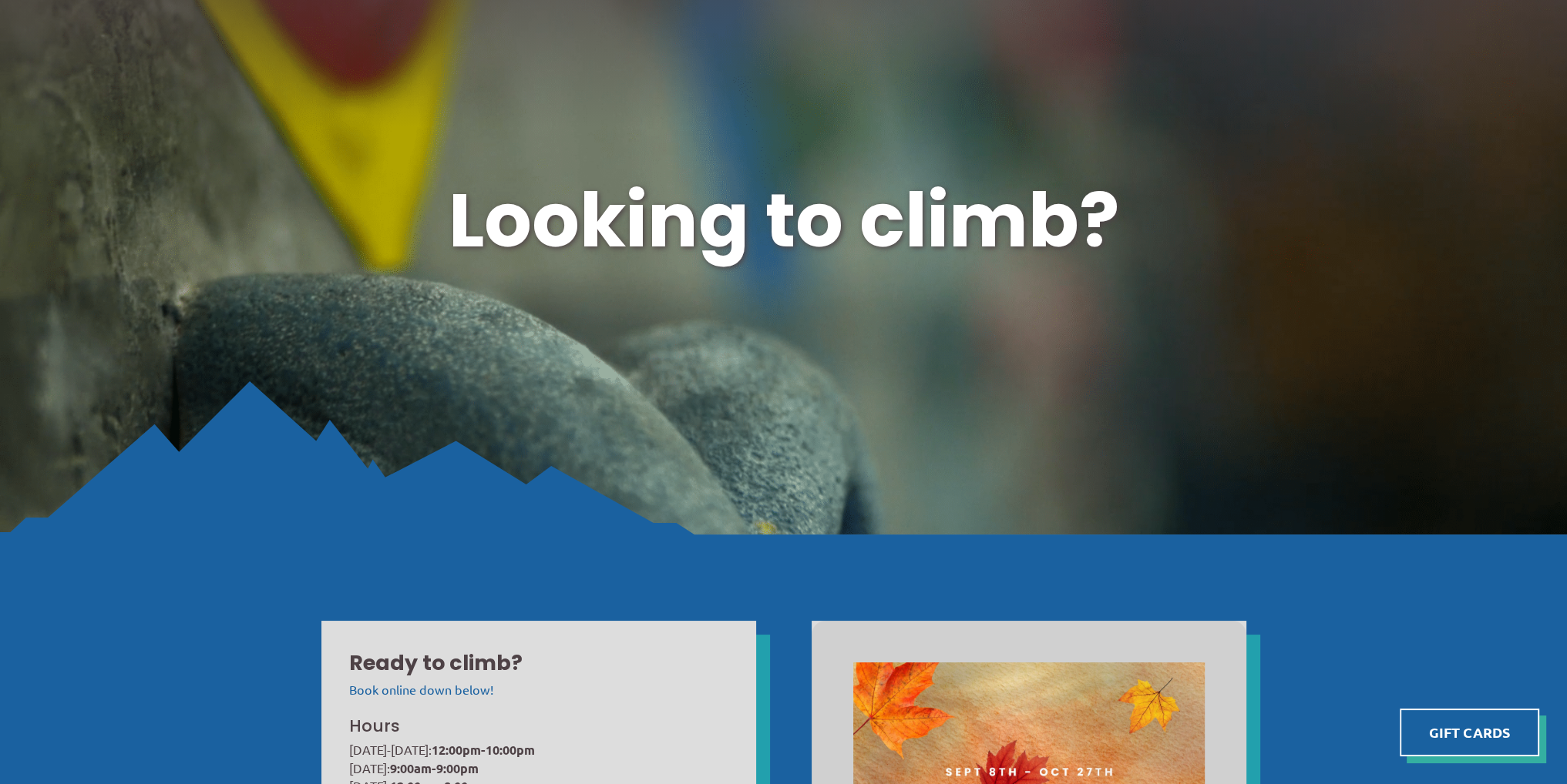
scroll to position [0, 0]
